Goal: Task Accomplishment & Management: Use online tool/utility

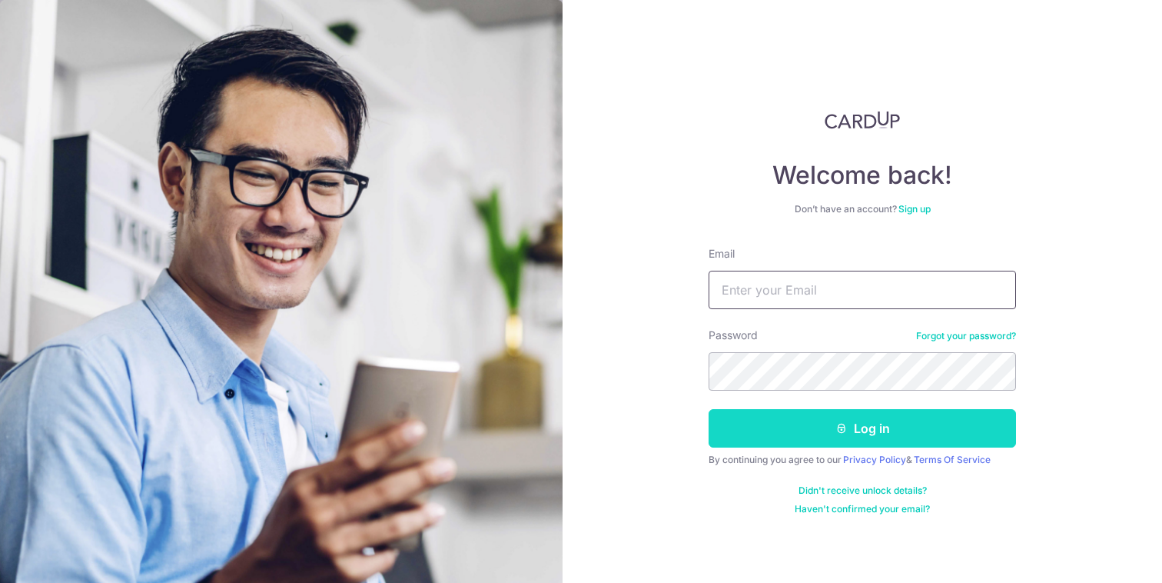
type input "[EMAIL_ADDRESS][DOMAIN_NAME]"
click at [796, 435] on button "Log in" at bounding box center [862, 428] width 307 height 38
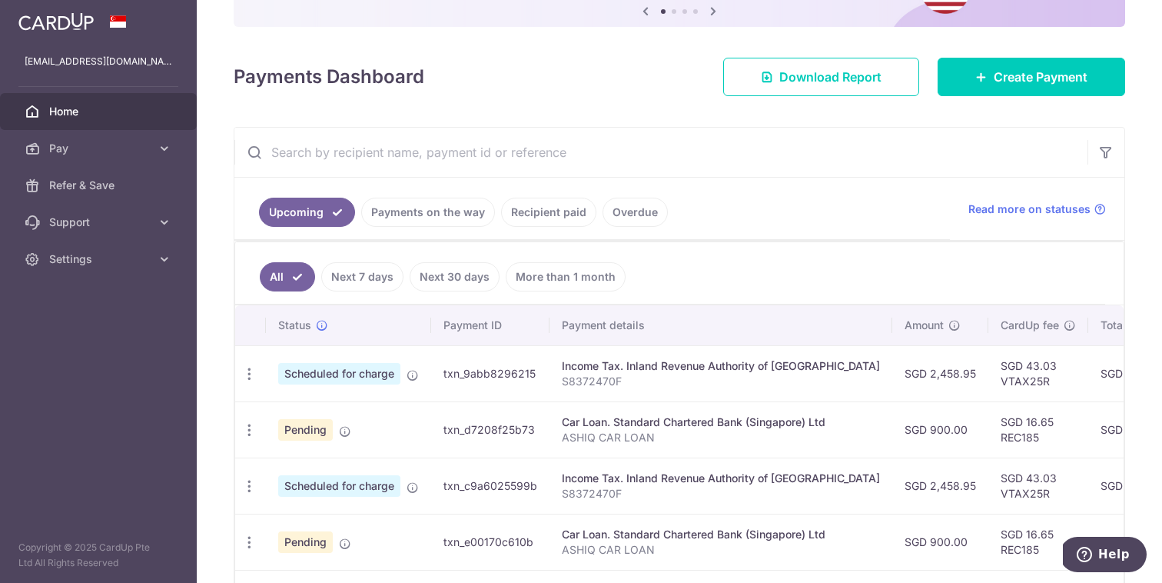
scroll to position [185, 0]
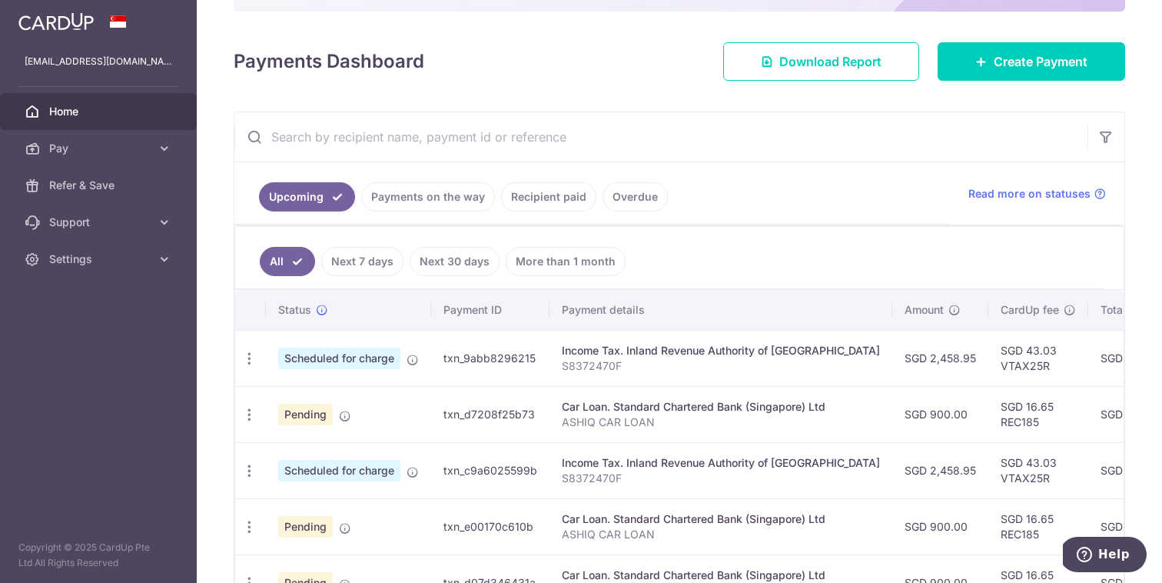
click at [892, 363] on td "SGD 2,458.95" at bounding box center [940, 358] width 96 height 56
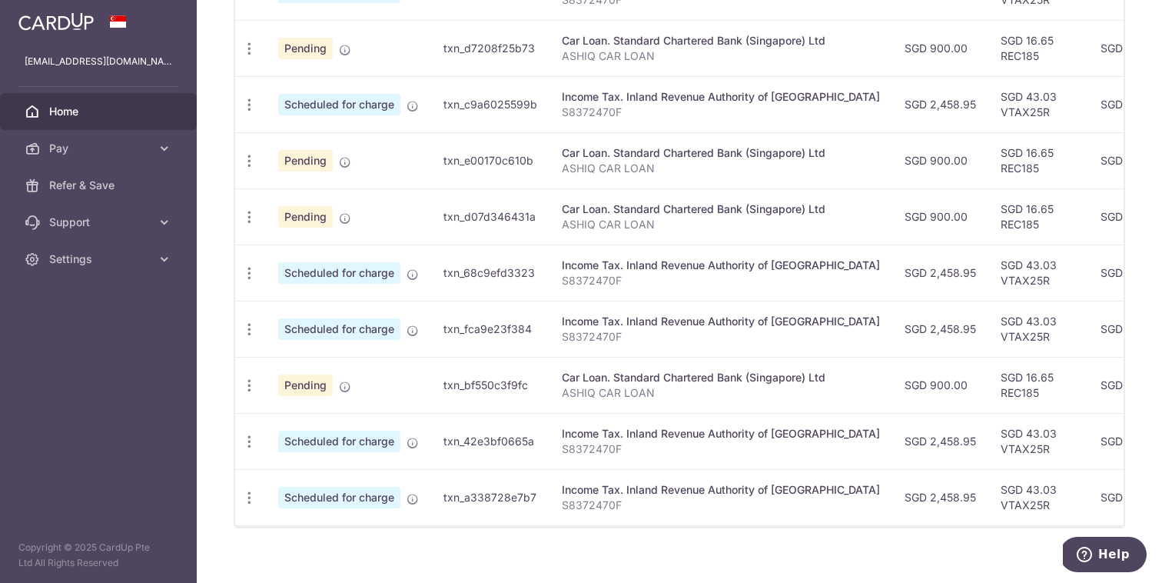
scroll to position [577, 0]
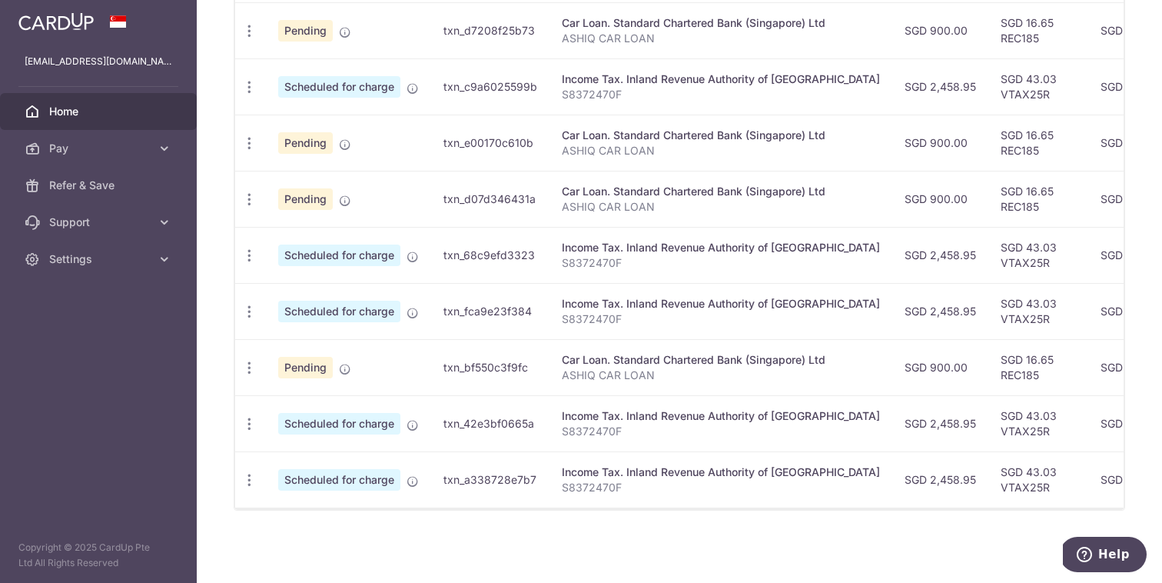
click at [892, 412] on td "SGD 2,458.95" at bounding box center [940, 423] width 96 height 56
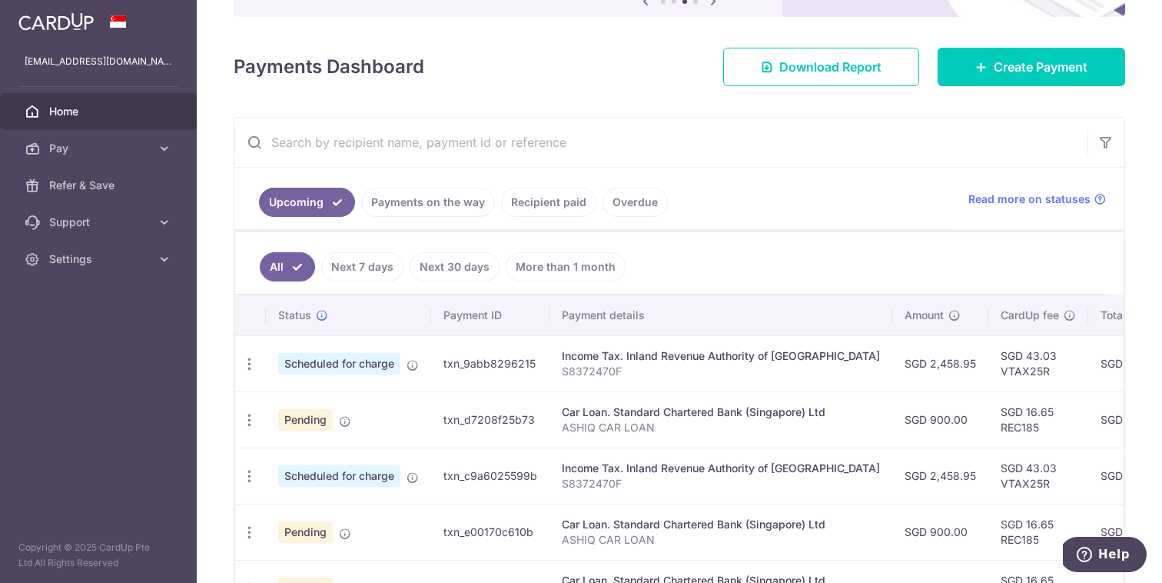
scroll to position [0, 0]
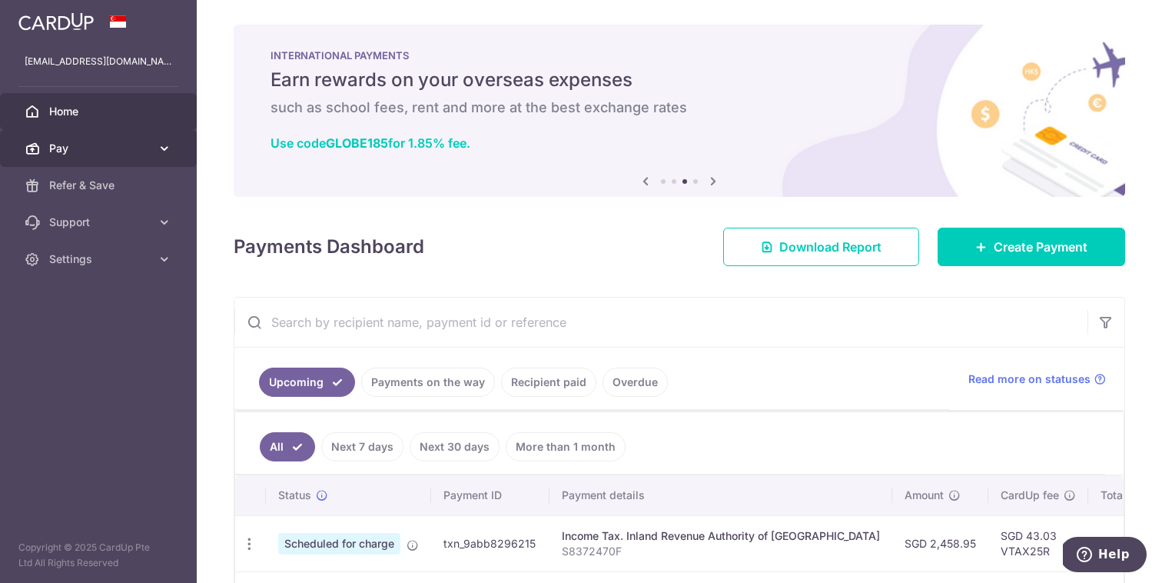
click at [67, 145] on span "Pay" at bounding box center [99, 148] width 101 height 15
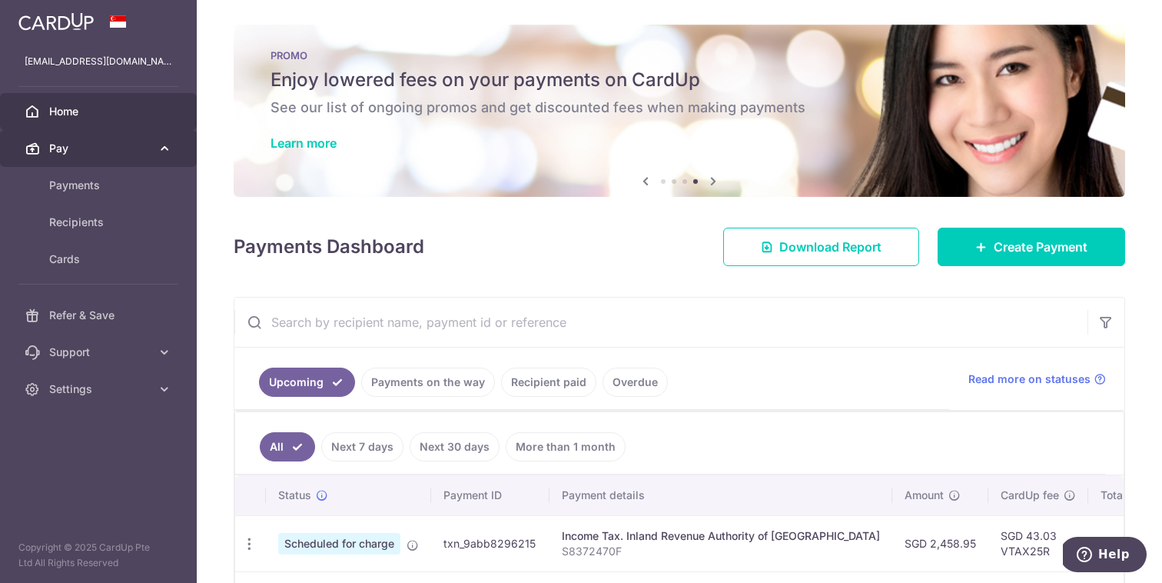
click at [77, 158] on link "Pay" at bounding box center [98, 148] width 197 height 37
